Goal: Task Accomplishment & Management: Manage account settings

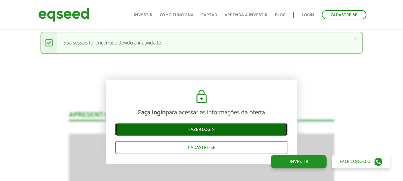
click at [193, 130] on link "Fazer login" at bounding box center [201, 129] width 172 height 13
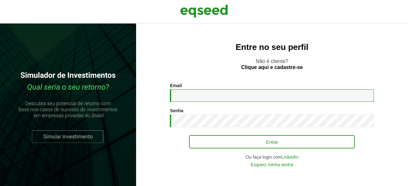
type input "**********"
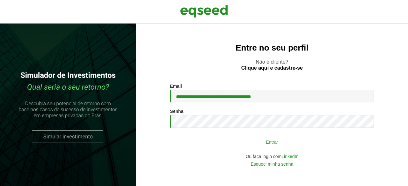
click at [208, 141] on button "Entrar" at bounding box center [272, 142] width 166 height 12
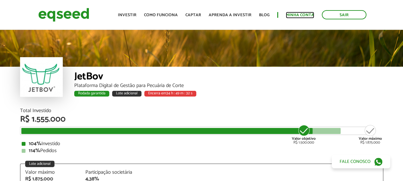
click at [293, 13] on link "Minha conta" at bounding box center [300, 15] width 28 height 4
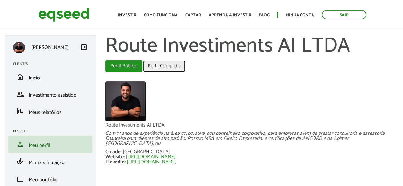
click at [171, 65] on link "Perfil Completo" at bounding box center [164, 65] width 42 height 11
click at [122, 65] on link "Perfil Público (aba ativa)" at bounding box center [123, 65] width 37 height 11
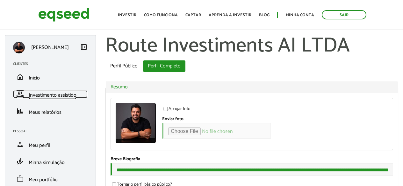
type input "*"
click at [53, 98] on span "Investimento assistido" at bounding box center [53, 95] width 48 height 9
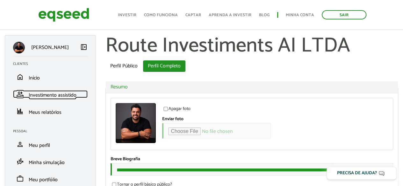
scroll to position [36, 0]
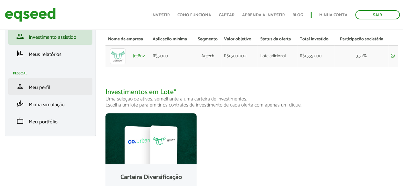
scroll to position [10, 0]
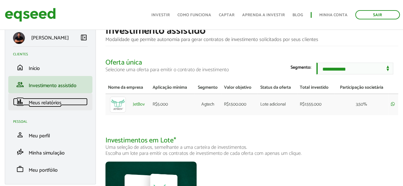
click at [51, 102] on span "Meus relatórios" at bounding box center [45, 103] width 33 height 9
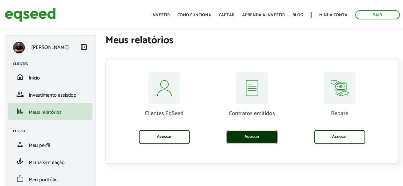
click at [251, 132] on link "Acessar" at bounding box center [251, 137] width 51 height 14
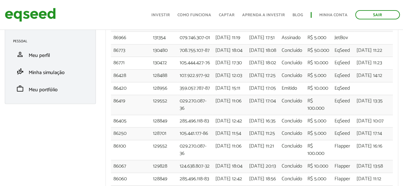
scroll to position [91, 0]
